Goal: Information Seeking & Learning: Learn about a topic

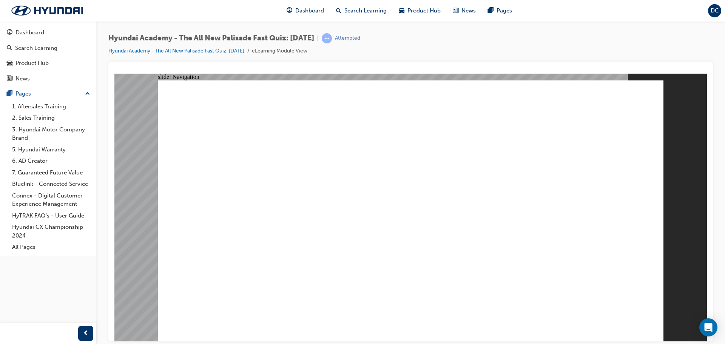
click at [521, 48] on div "Hyundai Academy - The All New Palisade Fast Quiz: [DATE] | Attempted Hyundai Ac…" at bounding box center [410, 47] width 604 height 28
drag, startPoint x: 529, startPoint y: 324, endPoint x: 504, endPoint y: 324, distance: 25.3
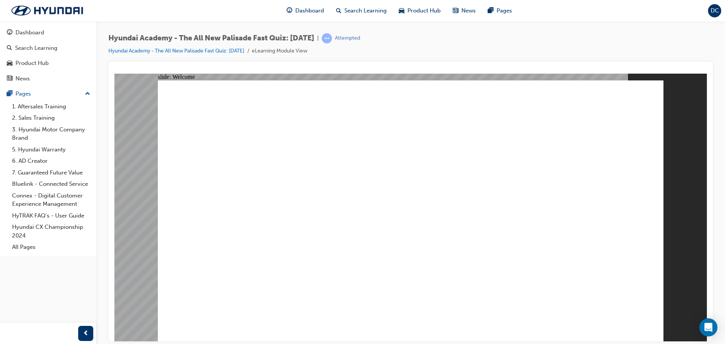
radio input "true"
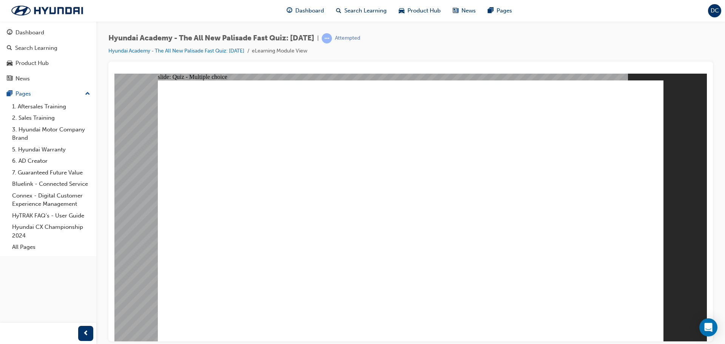
radio input "true"
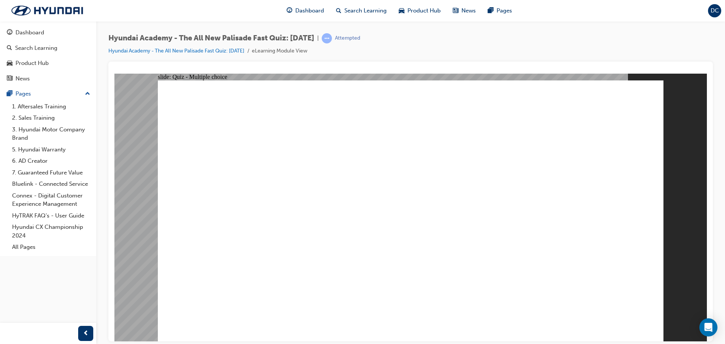
radio input "true"
